Goal: Navigation & Orientation: Find specific page/section

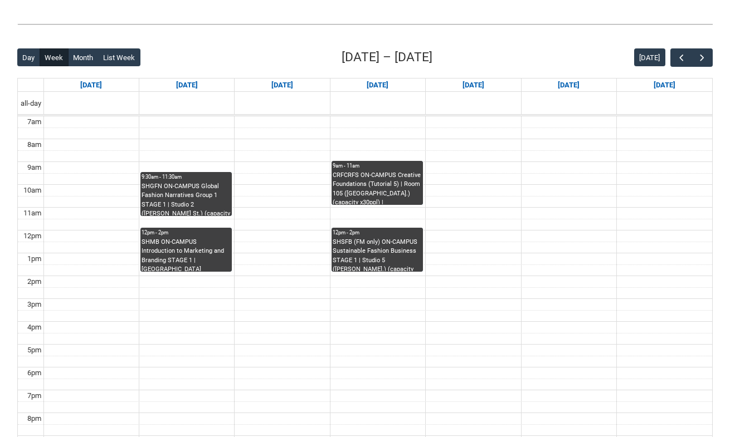
click at [699, 58] on span "button" at bounding box center [701, 57] width 11 height 11
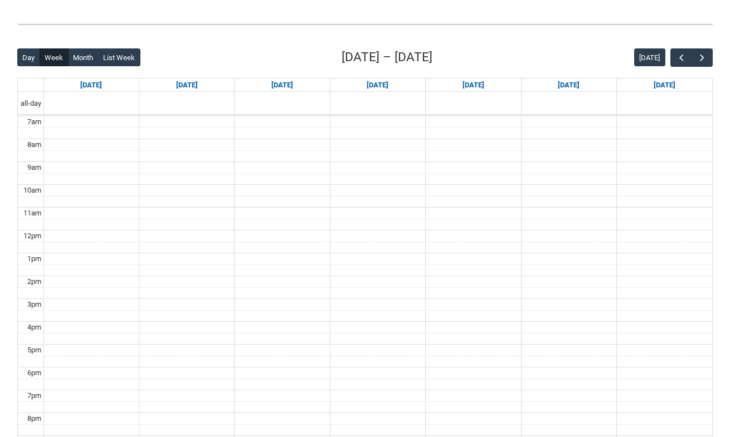
click at [699, 58] on span "button" at bounding box center [701, 57] width 11 height 11
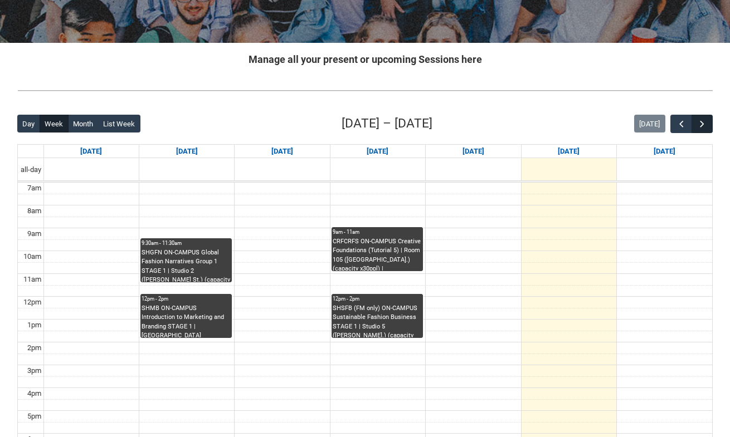
click at [698, 121] on span "button" at bounding box center [701, 124] width 11 height 11
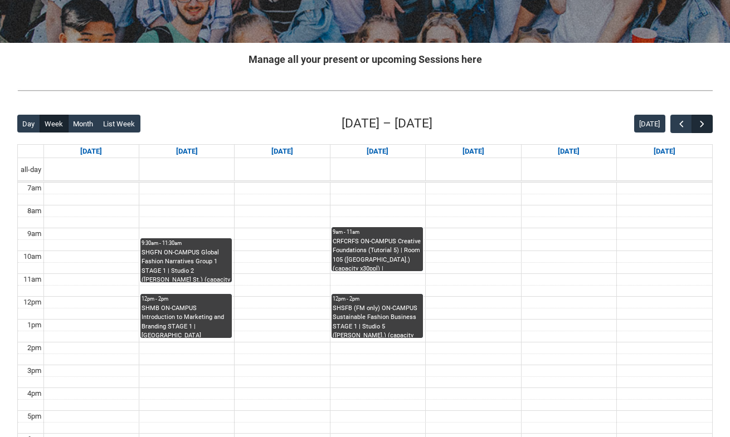
click at [698, 121] on span "button" at bounding box center [701, 124] width 11 height 11
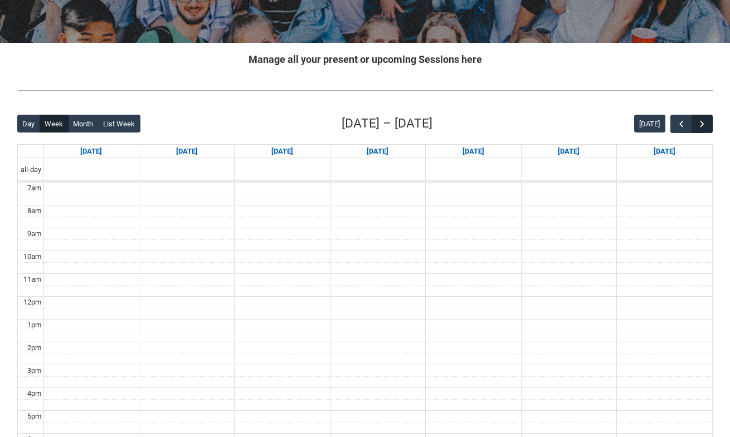
click at [698, 121] on span "button" at bounding box center [701, 124] width 11 height 11
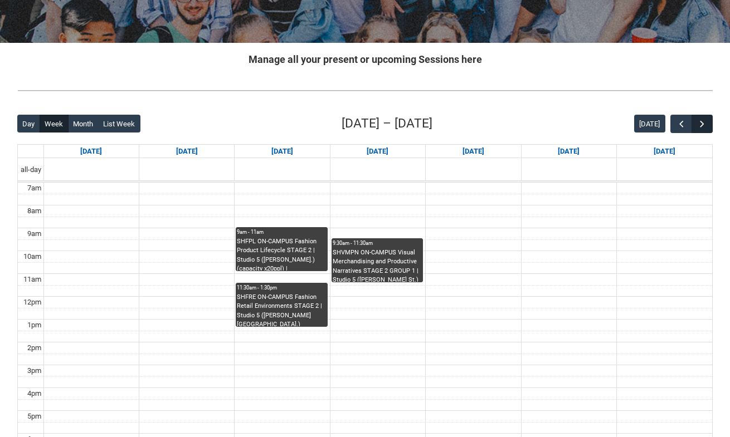
click at [698, 121] on span "button" at bounding box center [701, 124] width 11 height 11
